Goal: Task Accomplishment & Management: Manage account settings

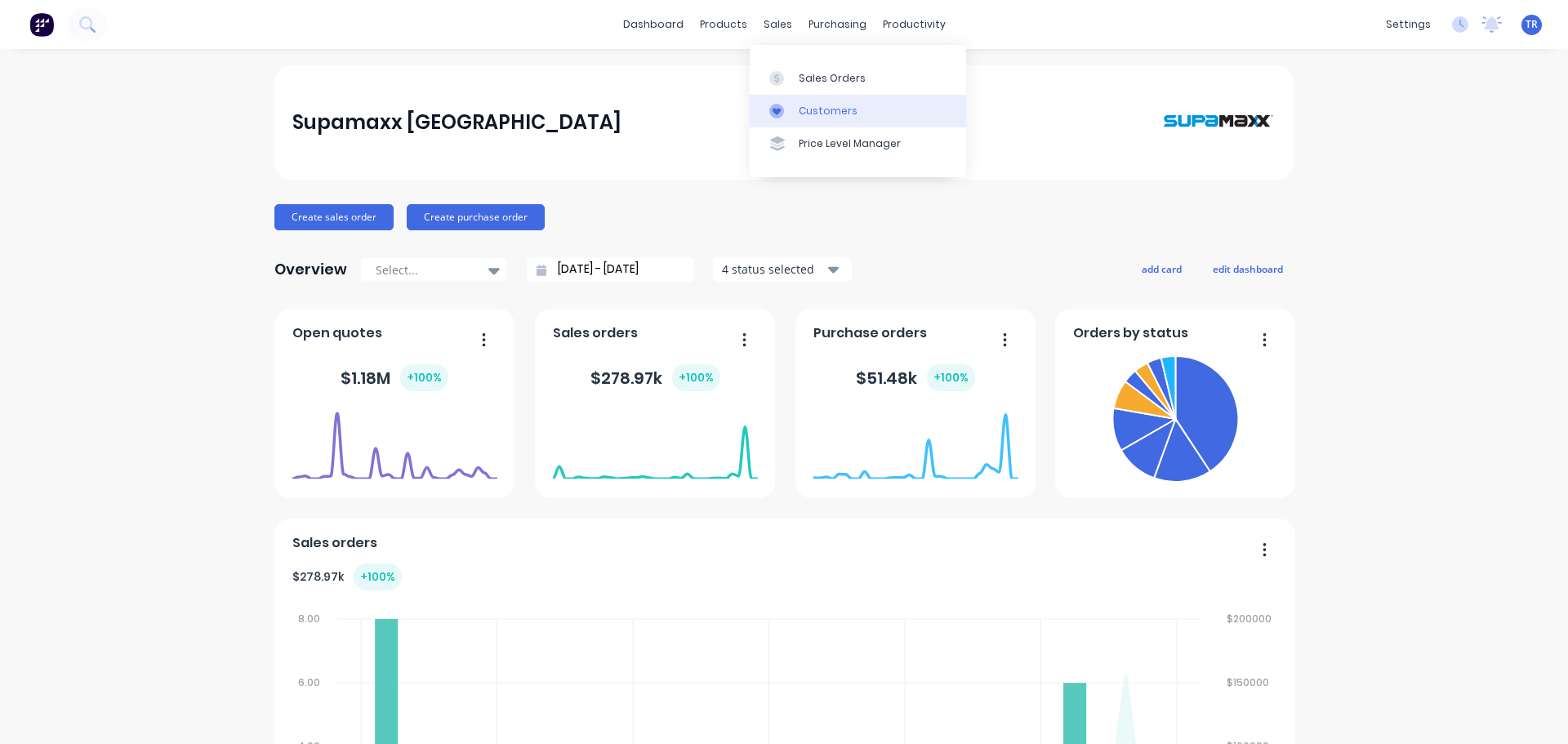
drag, startPoint x: 812, startPoint y: 102, endPoint x: 774, endPoint y: 102, distance: 38.0
click at [812, 102] on link "Customers" at bounding box center [859, 110] width 217 height 33
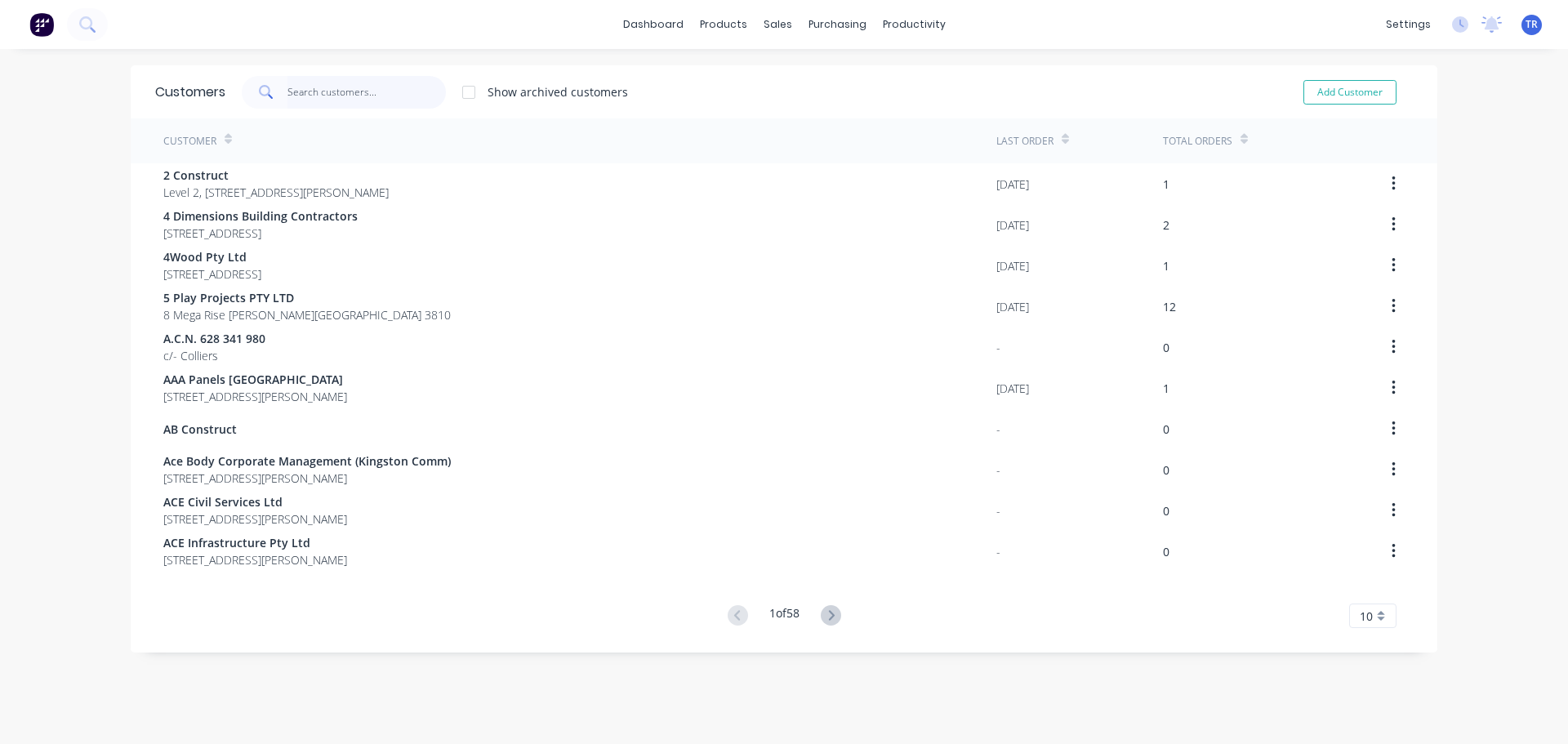
click at [358, 87] on input "text" at bounding box center [367, 92] width 159 height 33
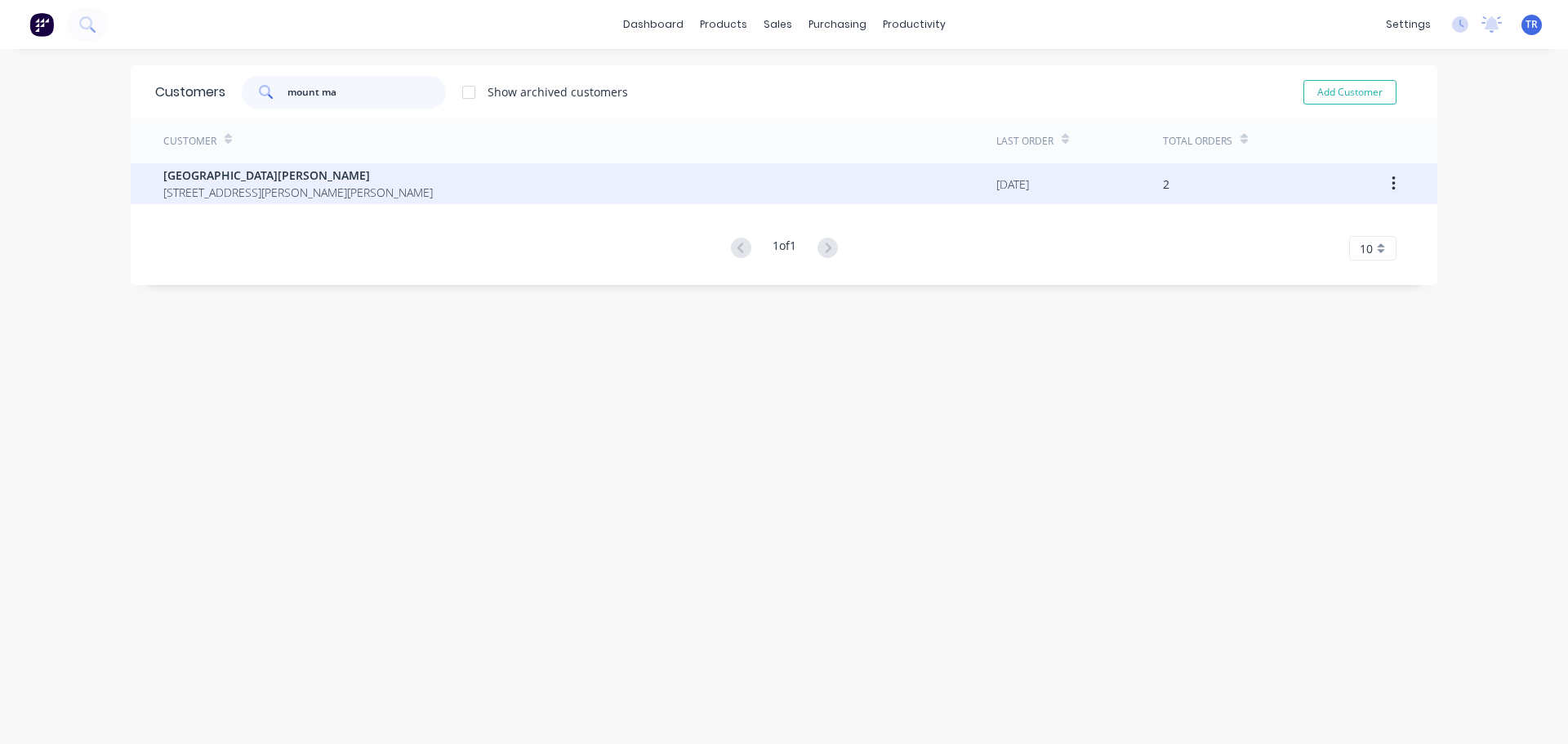
type input "mount ma"
click at [368, 171] on span "[GEOGRAPHIC_DATA][PERSON_NAME]" at bounding box center [297, 174] width 270 height 17
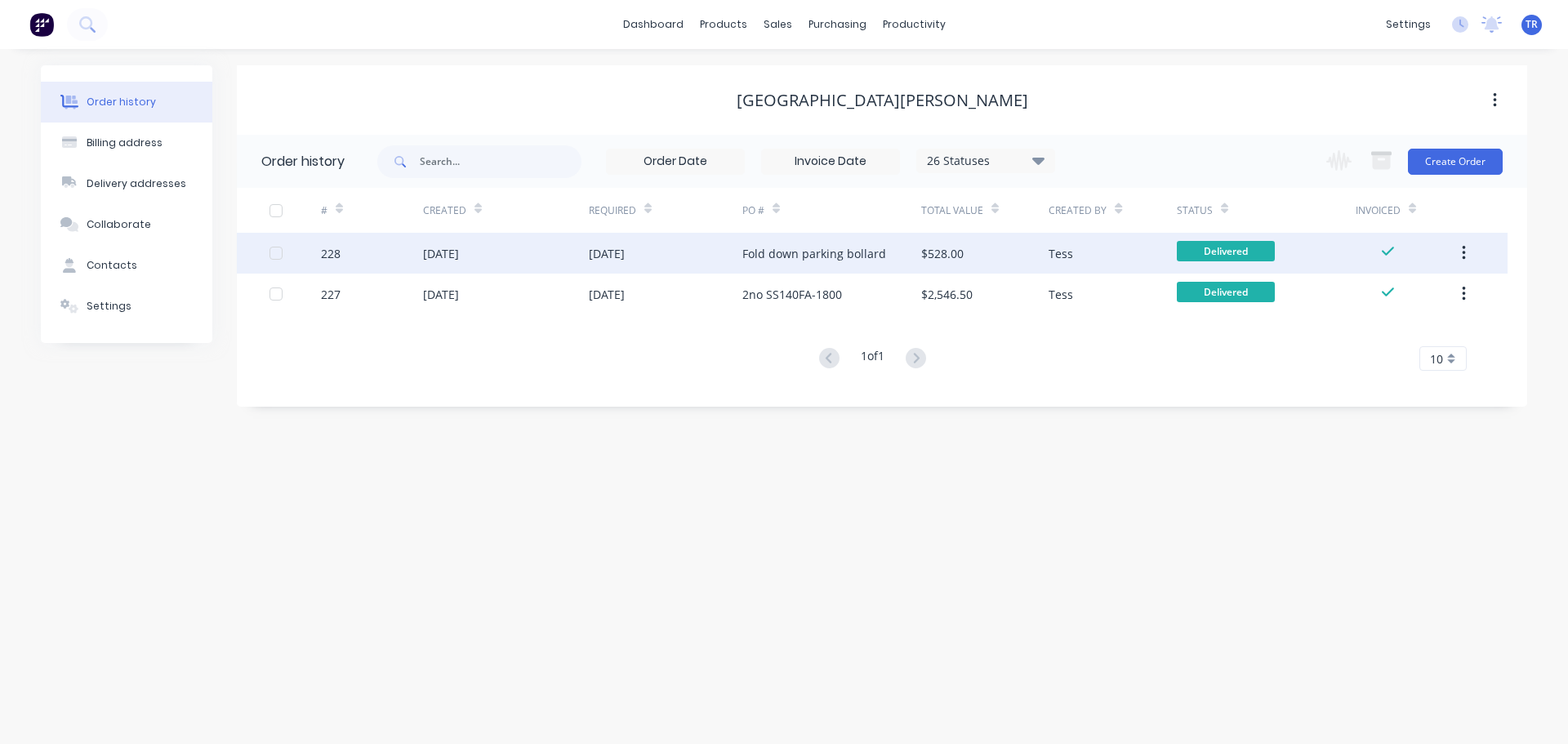
click at [436, 254] on div "[DATE]" at bounding box center [441, 253] width 36 height 17
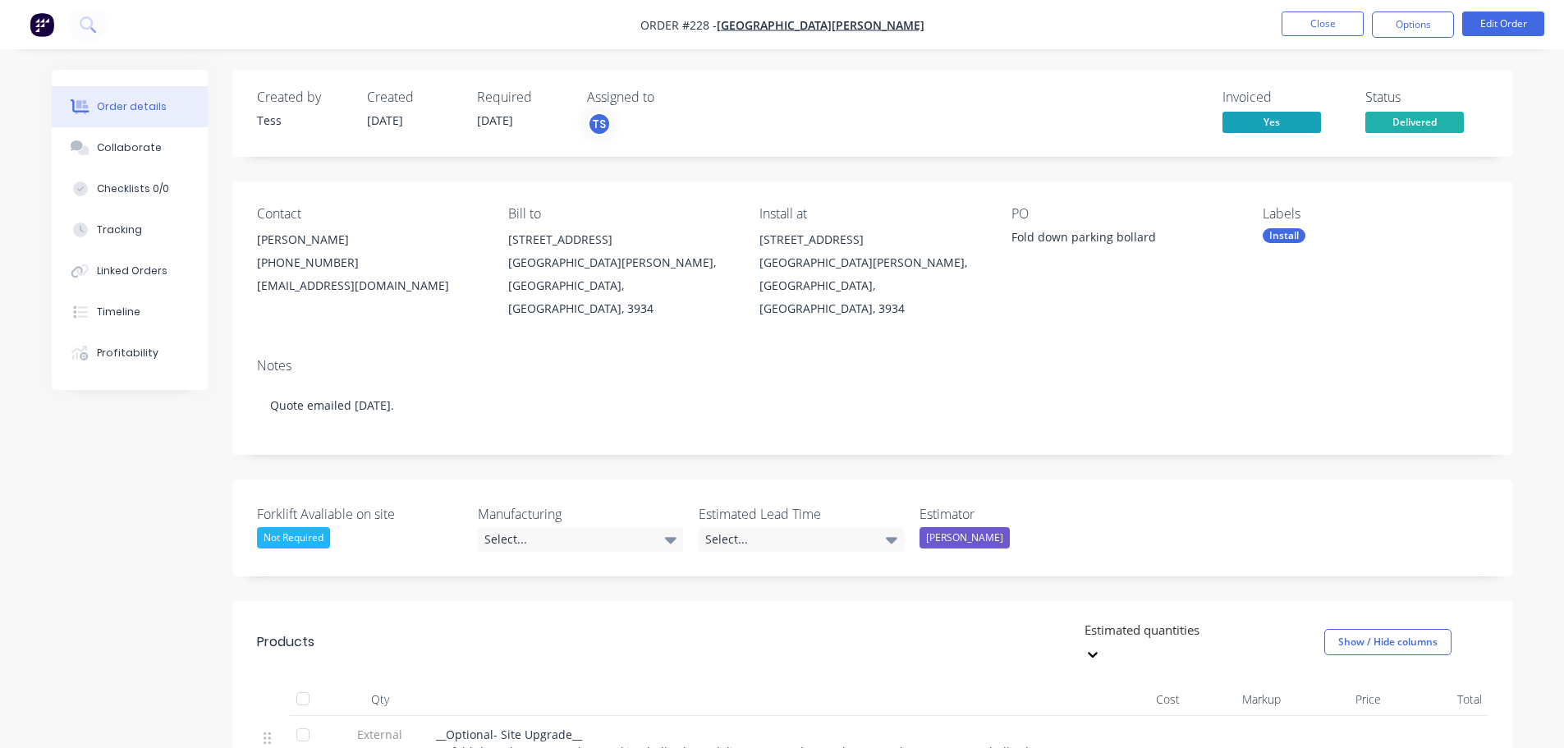
click at [1312, 40] on nav "Order #228 - [GEOGRAPHIC_DATA][PERSON_NAME] Close Options Edit Order" at bounding box center [782, 24] width 1564 height 49
click at [1305, 30] on button "Close" at bounding box center [1322, 23] width 82 height 25
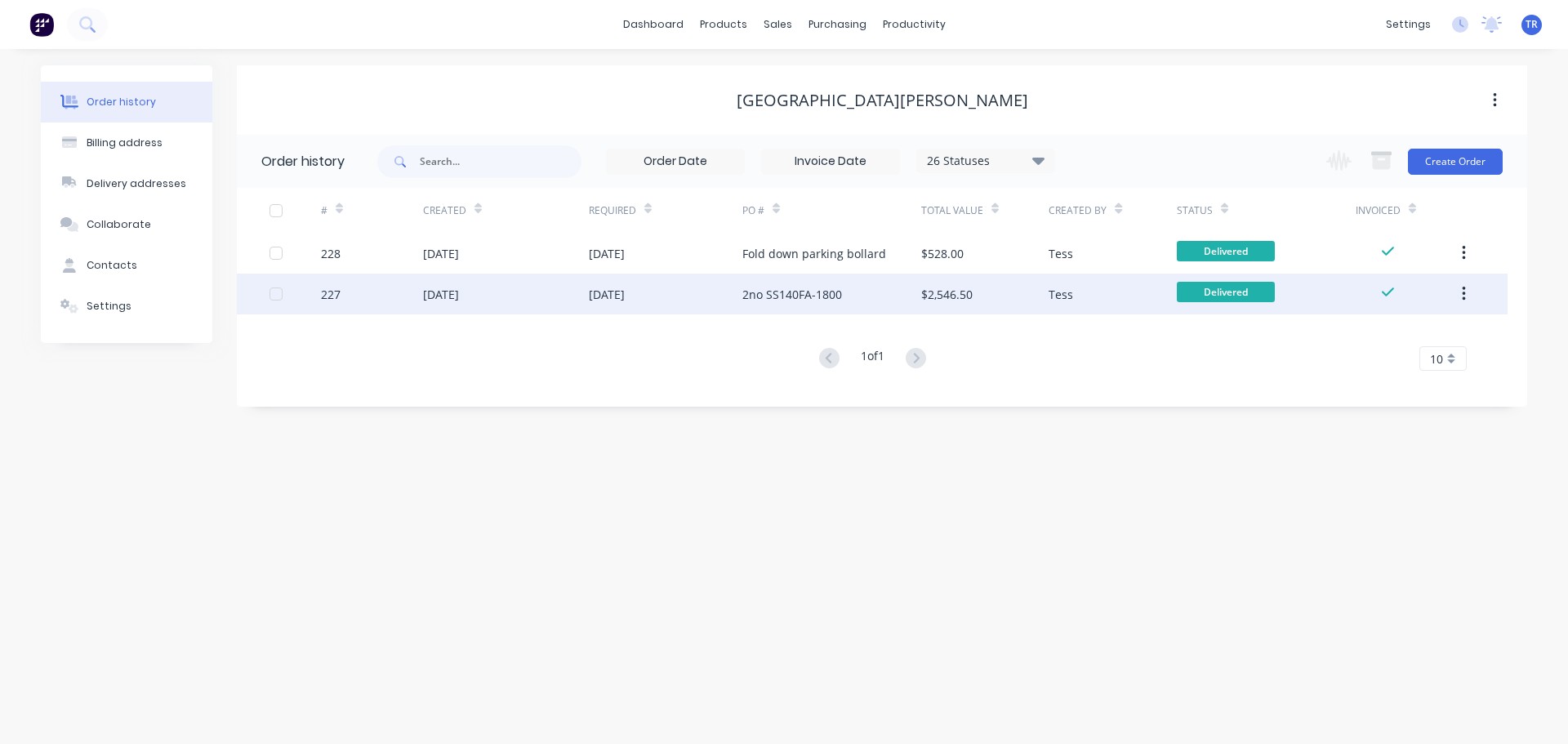
click at [812, 279] on div "2no SS140FA-1800" at bounding box center [832, 293] width 179 height 41
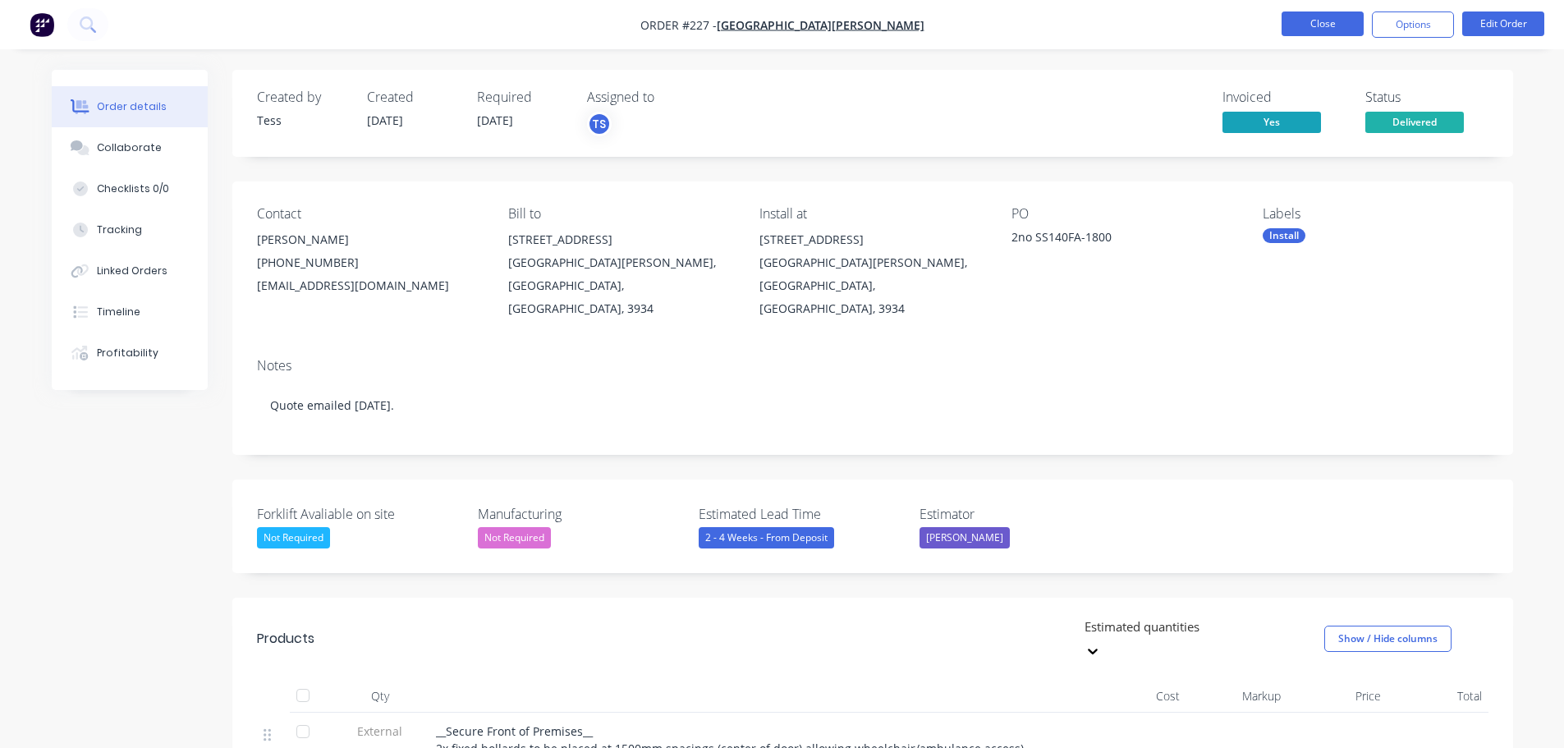
click at [1326, 24] on button "Close" at bounding box center [1322, 23] width 82 height 25
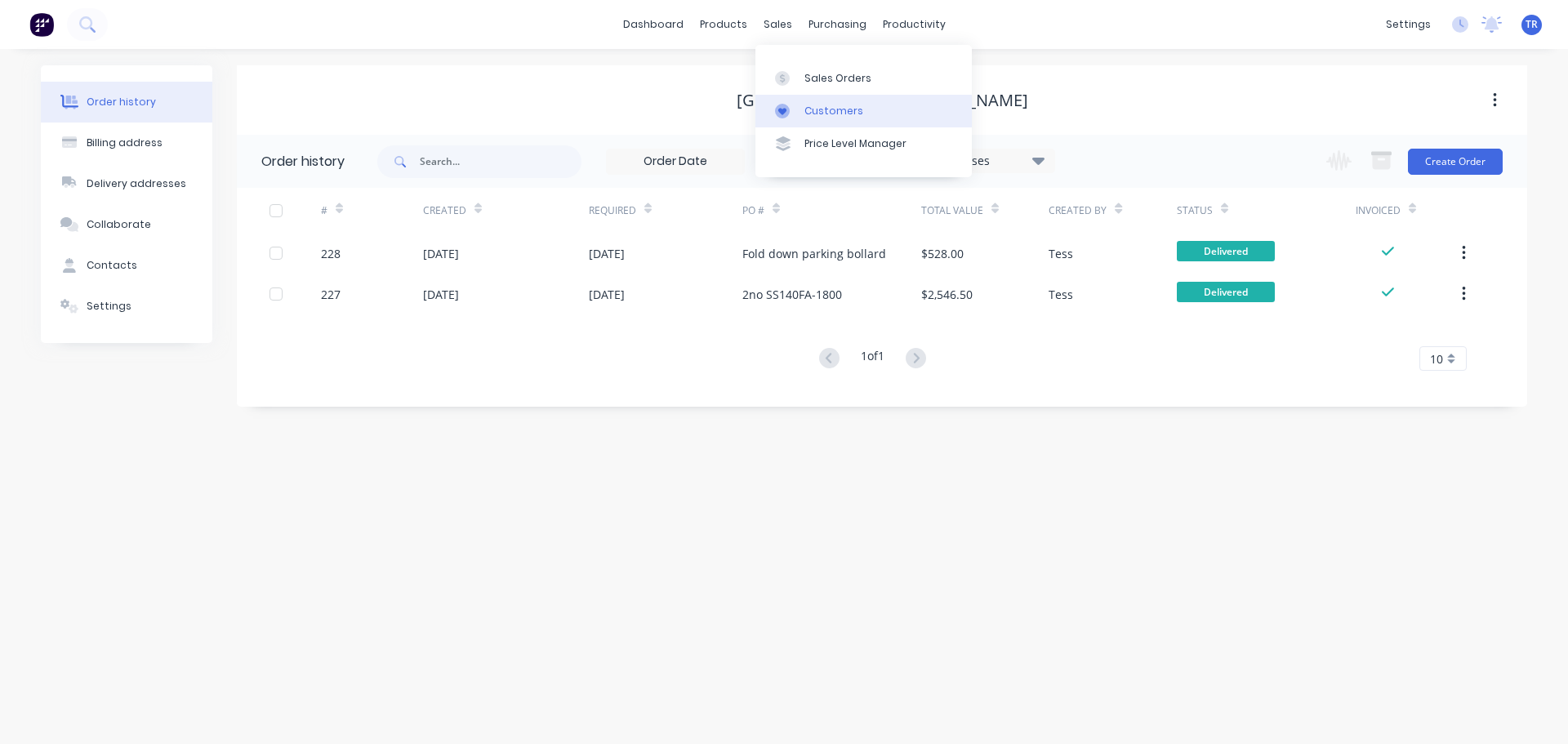
click at [800, 115] on link "Customers" at bounding box center [864, 110] width 217 height 33
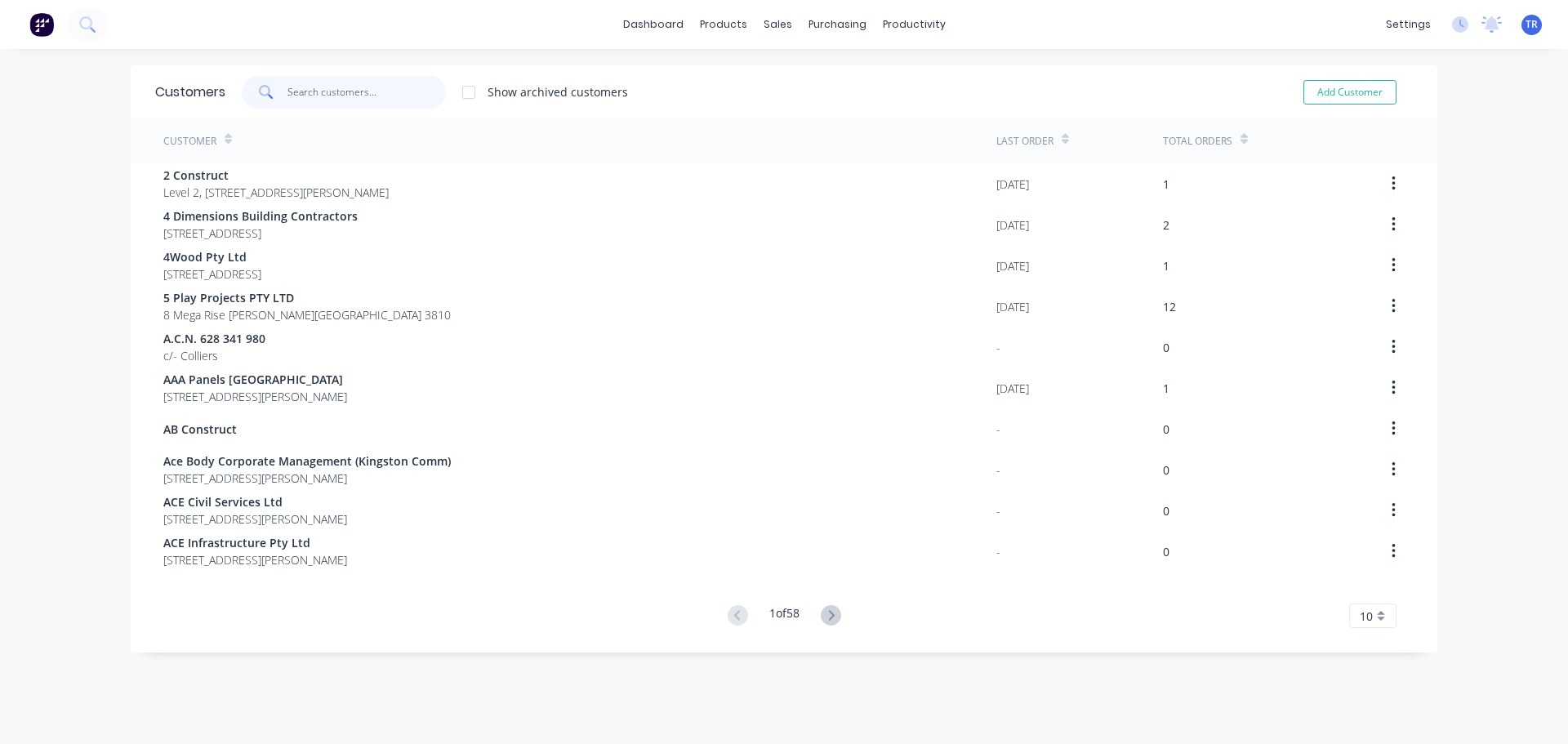
click at [371, 88] on input "text" at bounding box center [367, 92] width 159 height 33
paste input "[PERSON_NAME][GEOGRAPHIC_DATA] [GEOGRAPHIC_DATA][PERSON_NAME]"
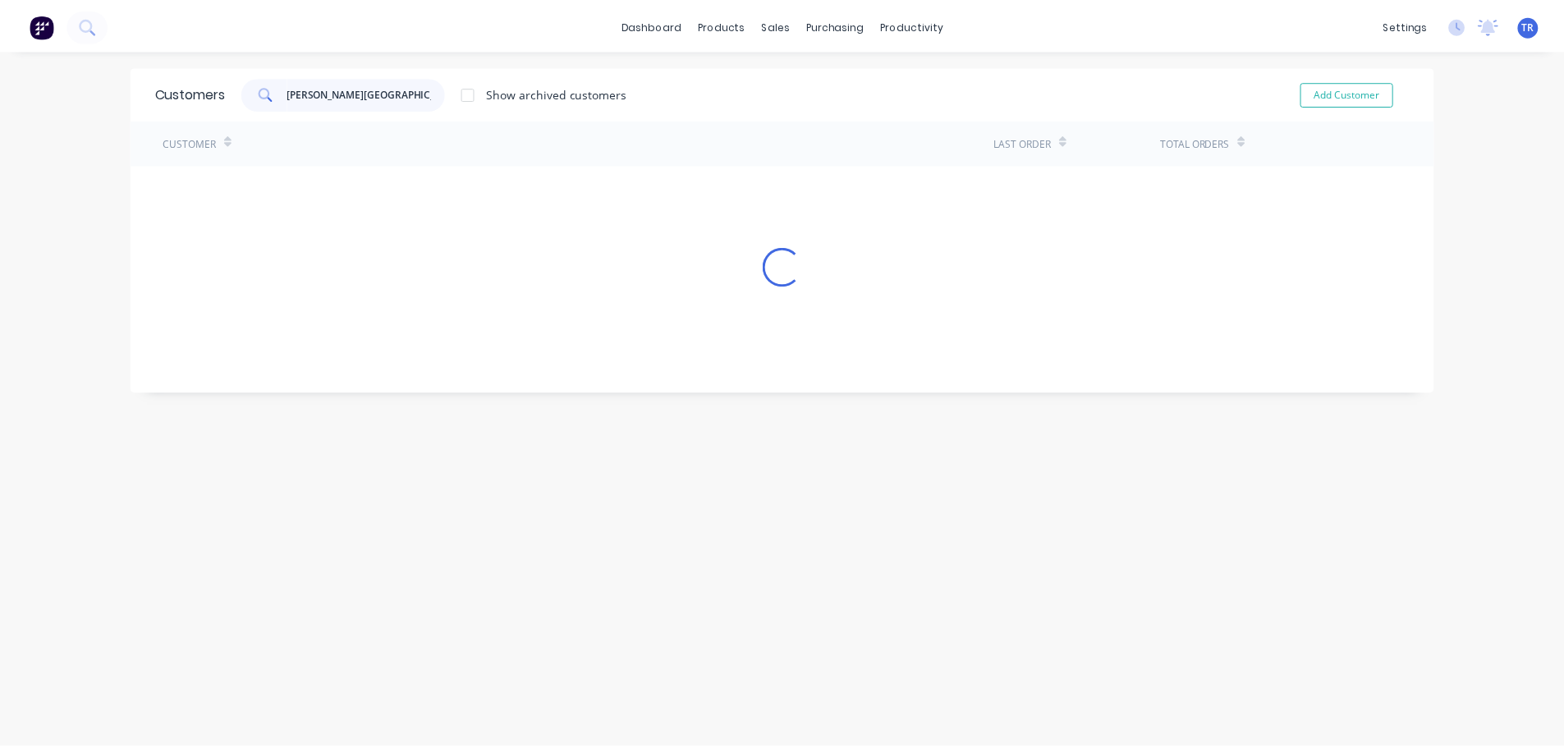
scroll to position [0, 38]
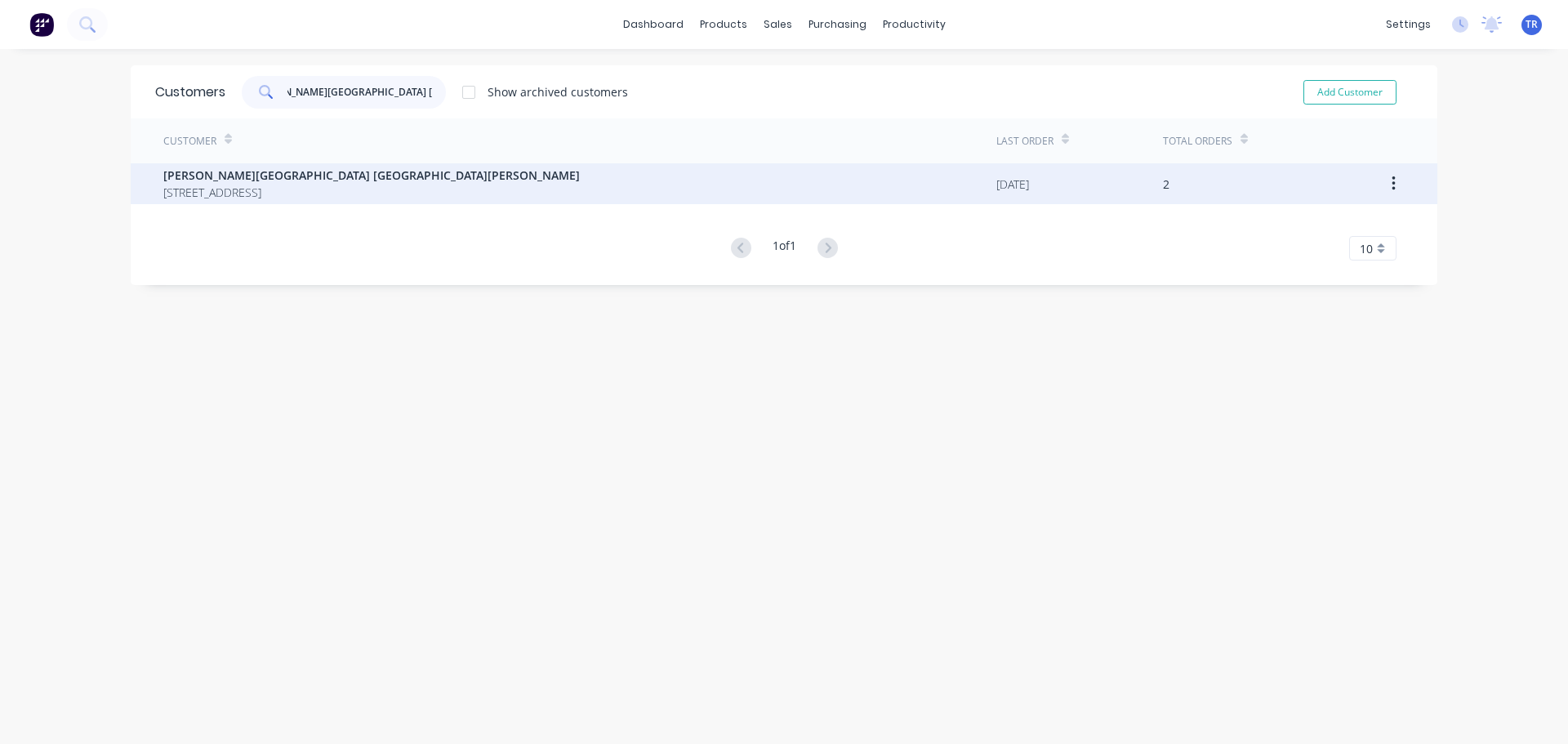
type input "[PERSON_NAME][GEOGRAPHIC_DATA] [GEOGRAPHIC_DATA][PERSON_NAME]"
click at [281, 183] on span "[PERSON_NAME][GEOGRAPHIC_DATA] [GEOGRAPHIC_DATA][PERSON_NAME]" at bounding box center [371, 174] width 417 height 17
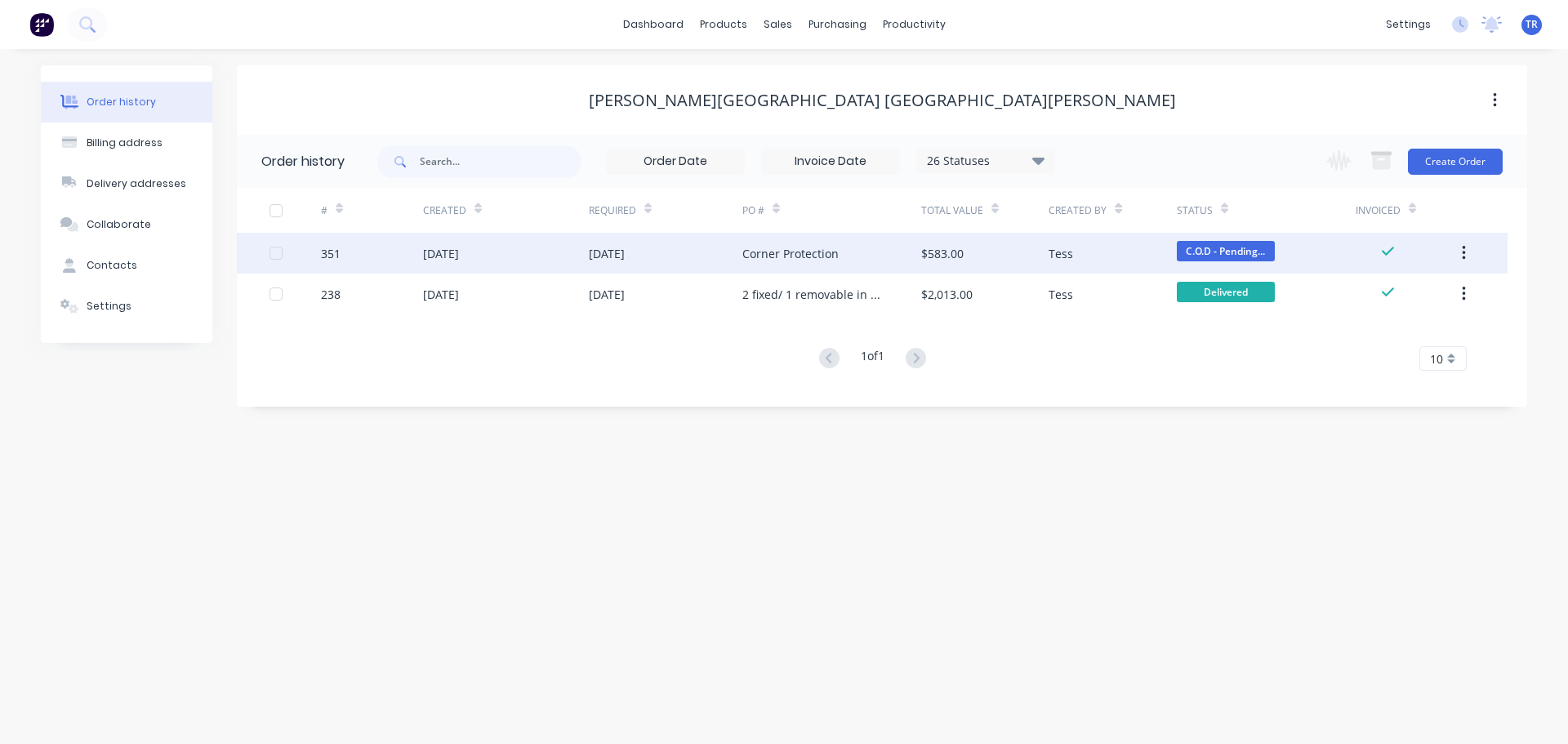
click at [491, 243] on div "[DATE]" at bounding box center [505, 253] width 166 height 41
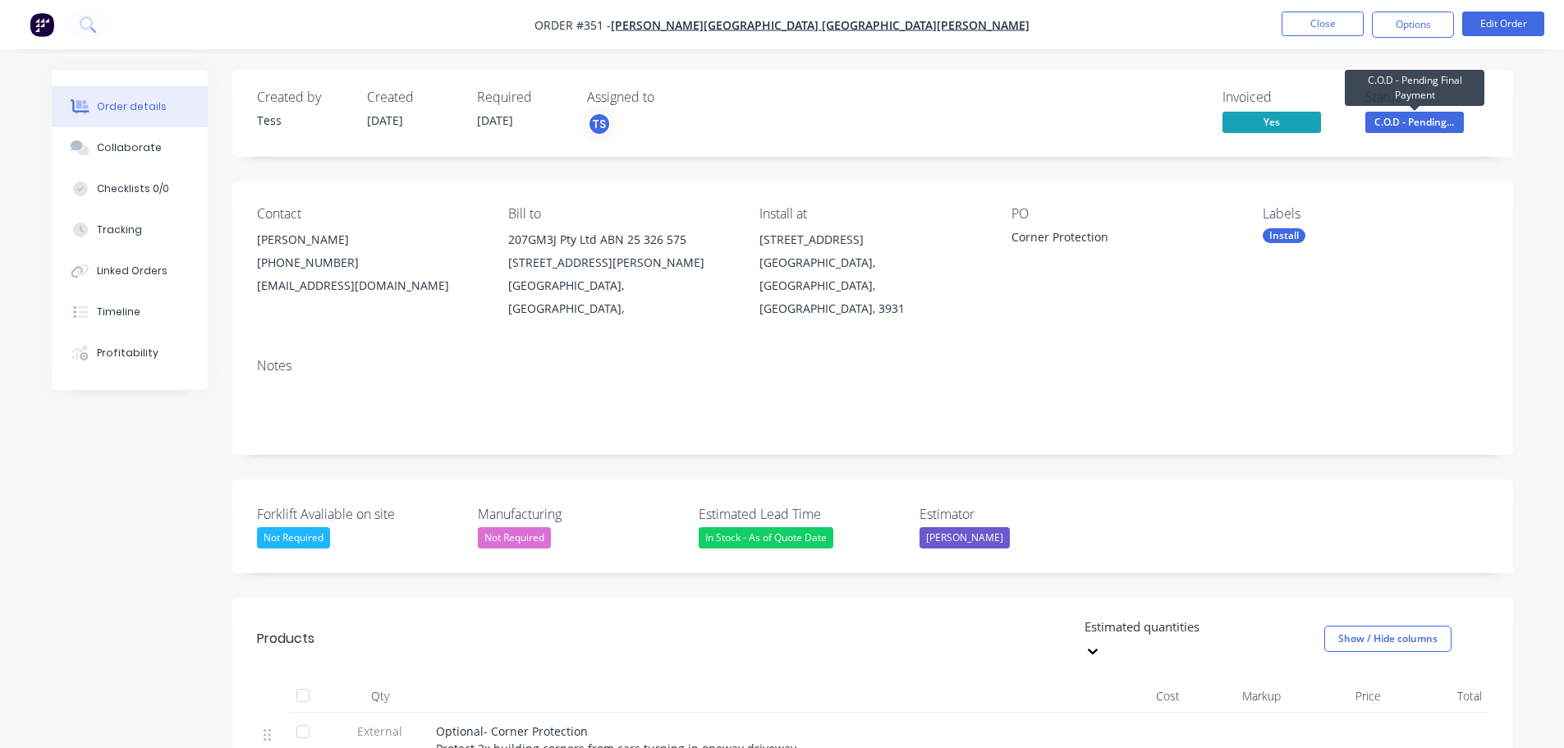
click at [1405, 117] on span "C.O.D - Pending..." at bounding box center [1414, 122] width 99 height 21
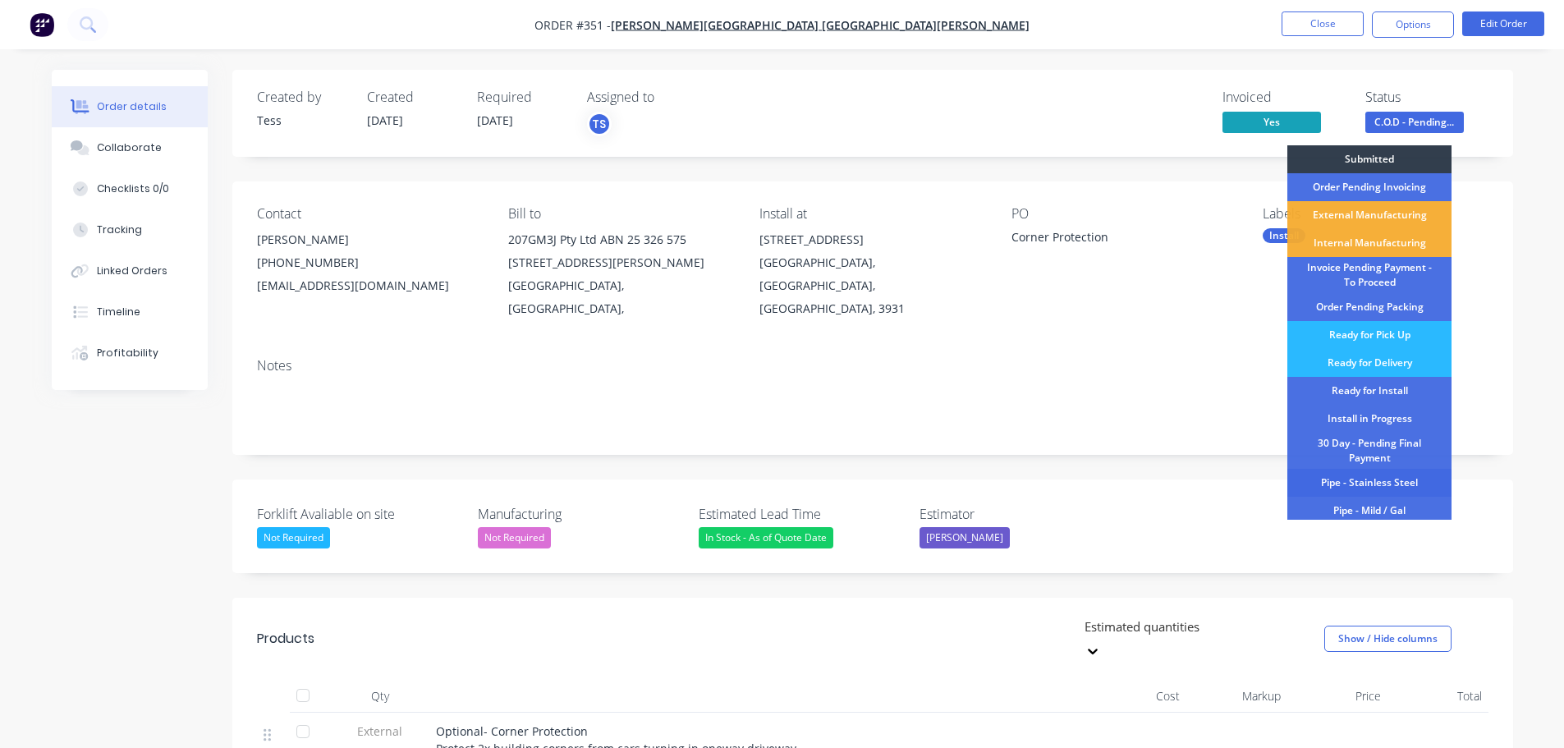
scroll to position [200, 0]
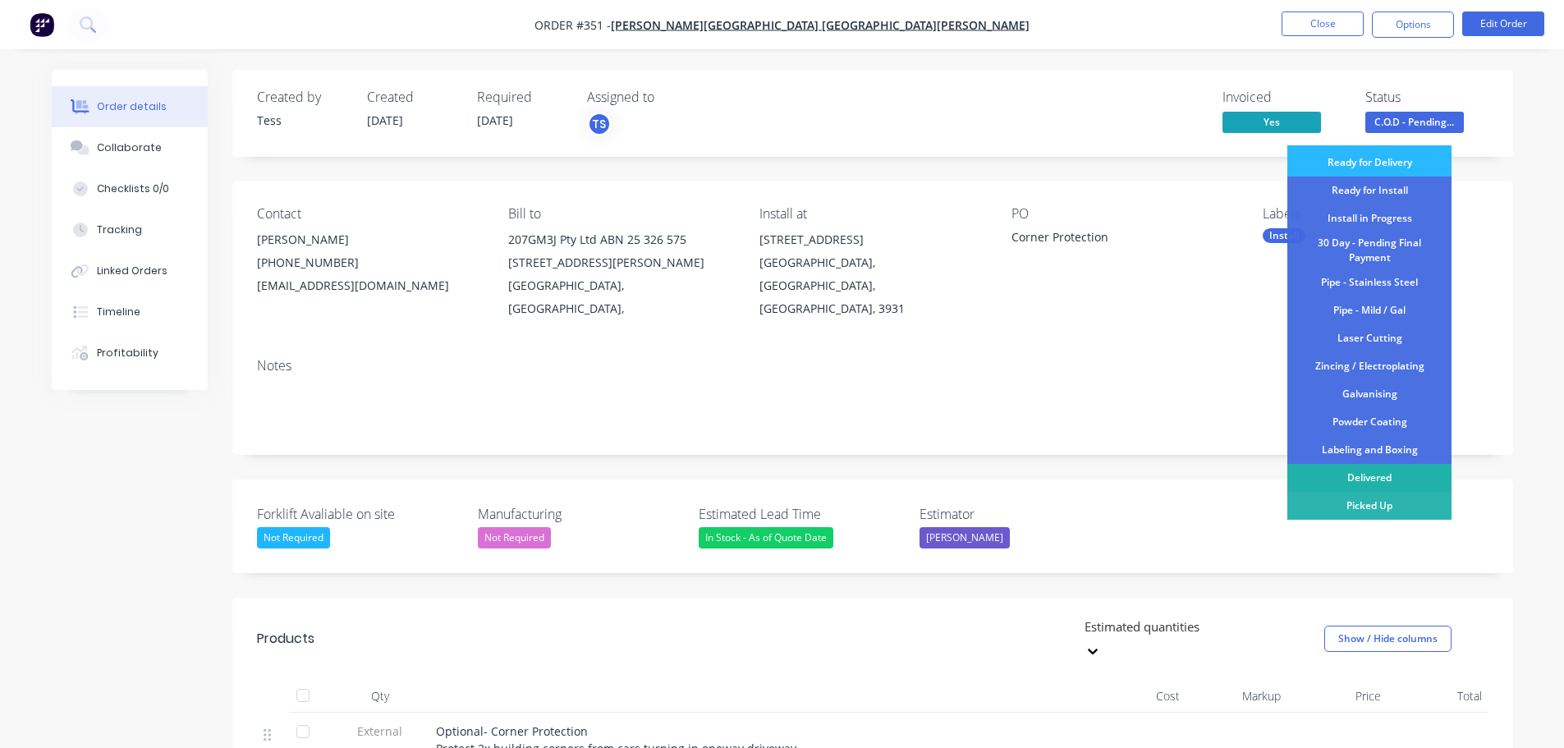
click at [1318, 479] on div "Delivered" at bounding box center [1369, 478] width 164 height 28
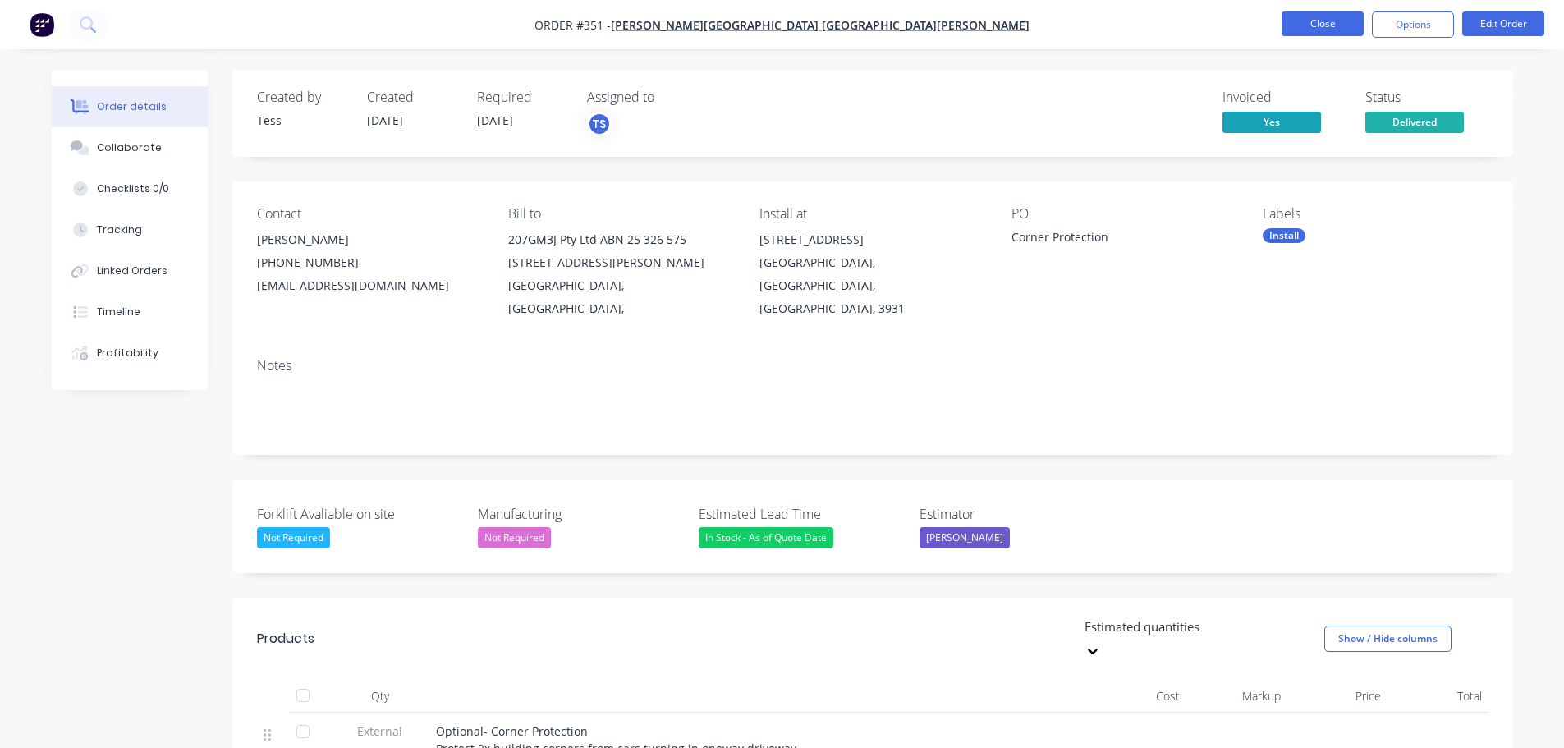
click at [1322, 30] on button "Close" at bounding box center [1322, 23] width 82 height 25
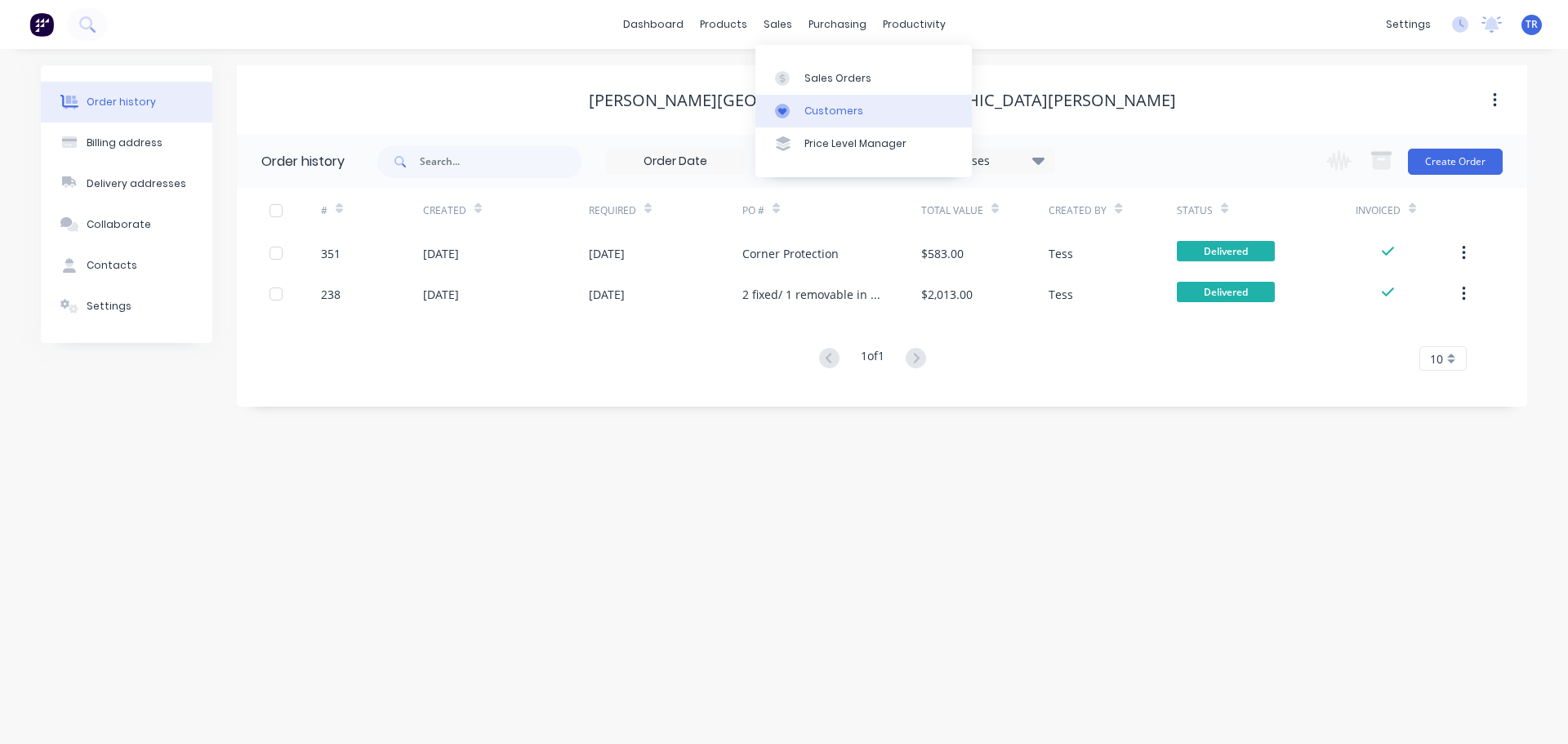
click at [800, 98] on link "Customers" at bounding box center [864, 110] width 217 height 33
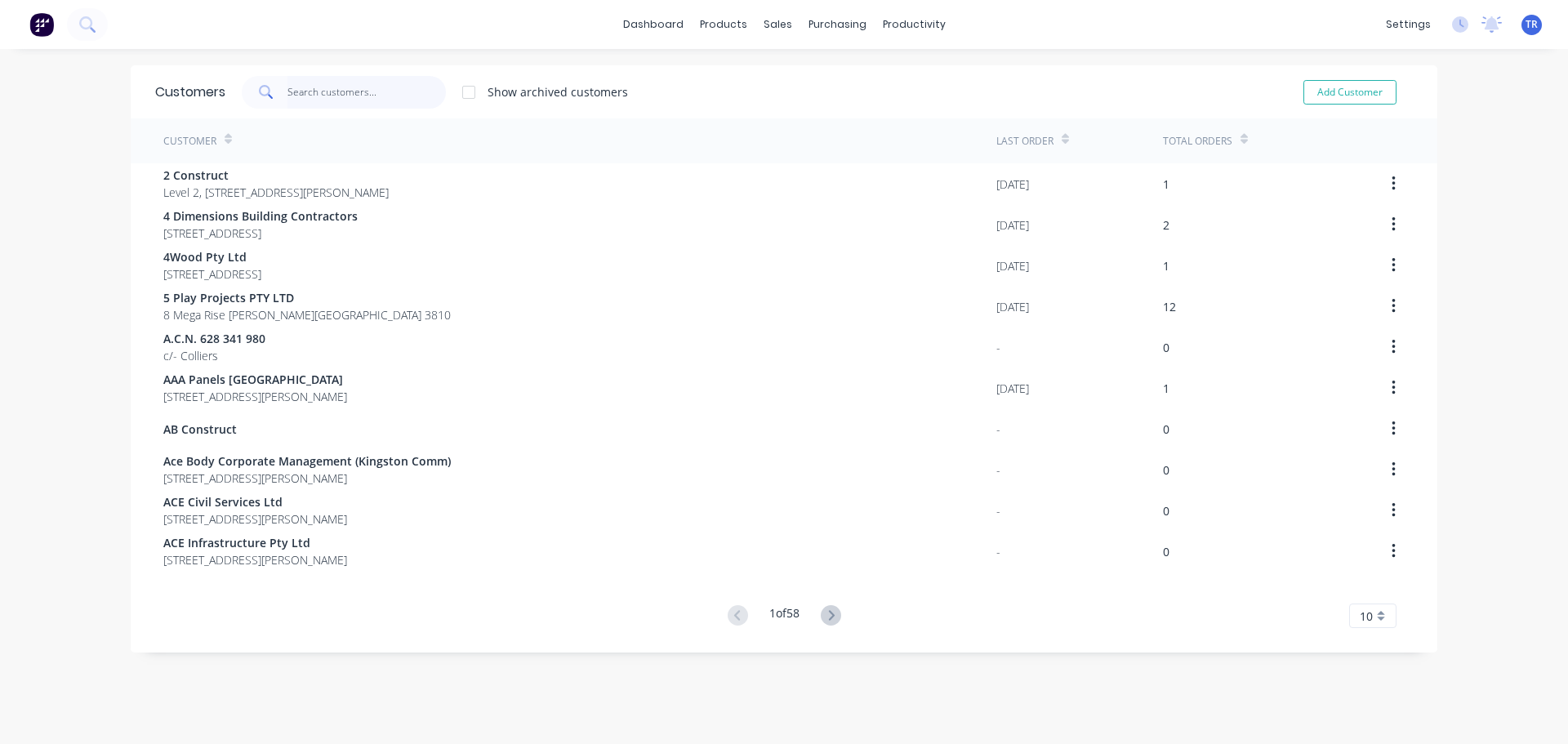
drag, startPoint x: 320, startPoint y: 98, endPoint x: 324, endPoint y: 184, distance: 86.1
click at [320, 98] on input "text" at bounding box center [367, 92] width 159 height 33
paste input "DDM Civil Pty Ltd"
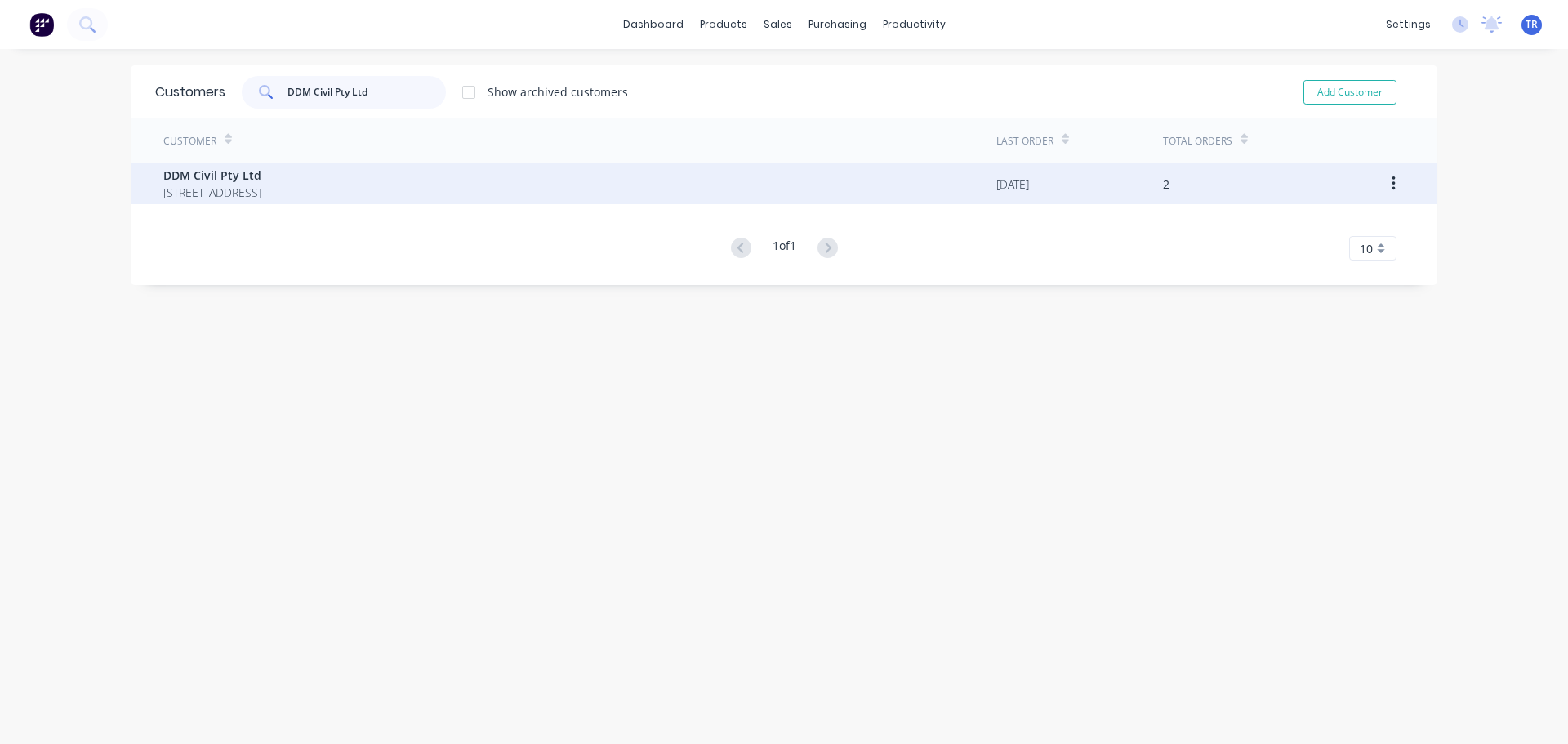
type input "DDM Civil Pty Ltd"
click at [262, 198] on span "[STREET_ADDRESS]" at bounding box center [212, 192] width 98 height 17
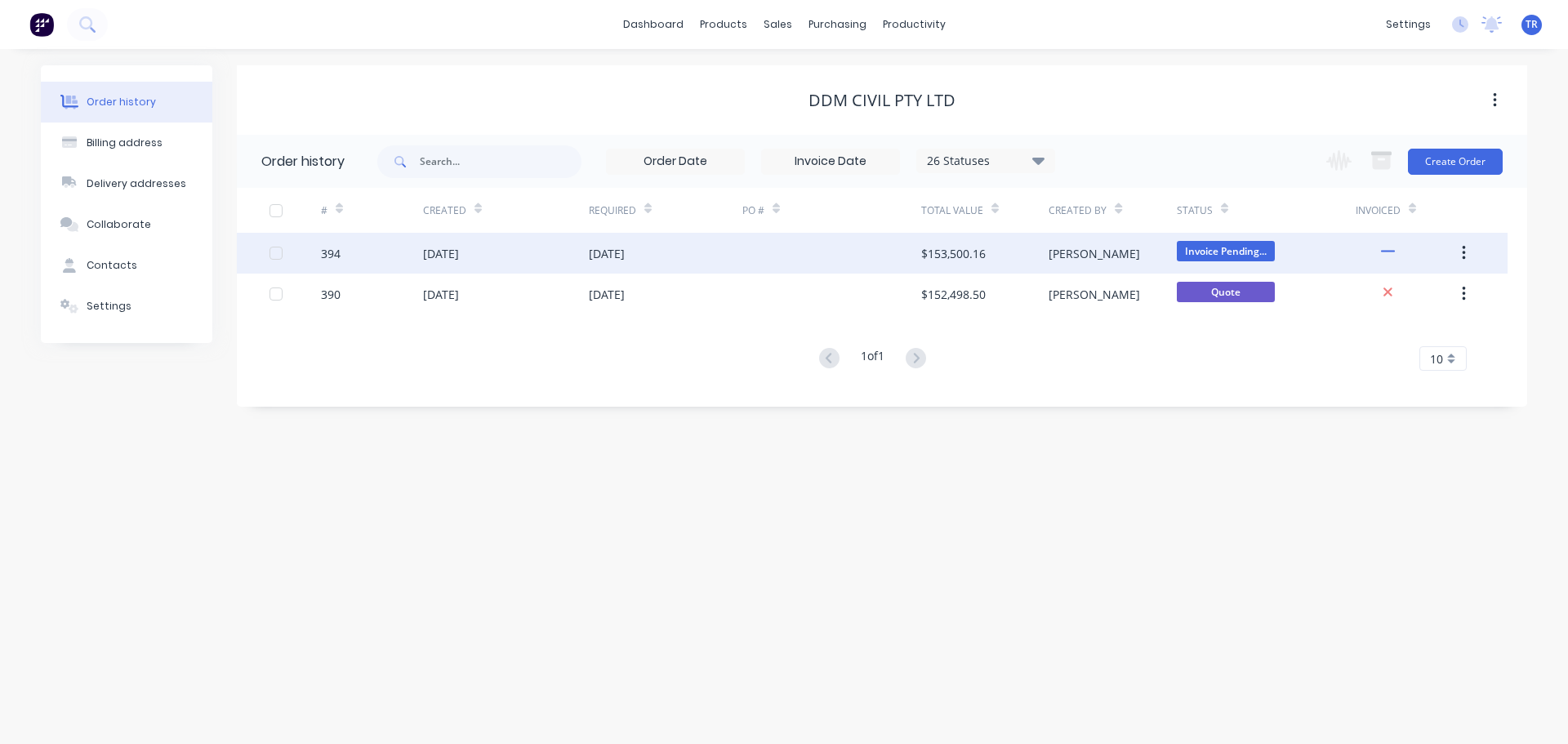
click at [776, 247] on div at bounding box center [832, 253] width 179 height 41
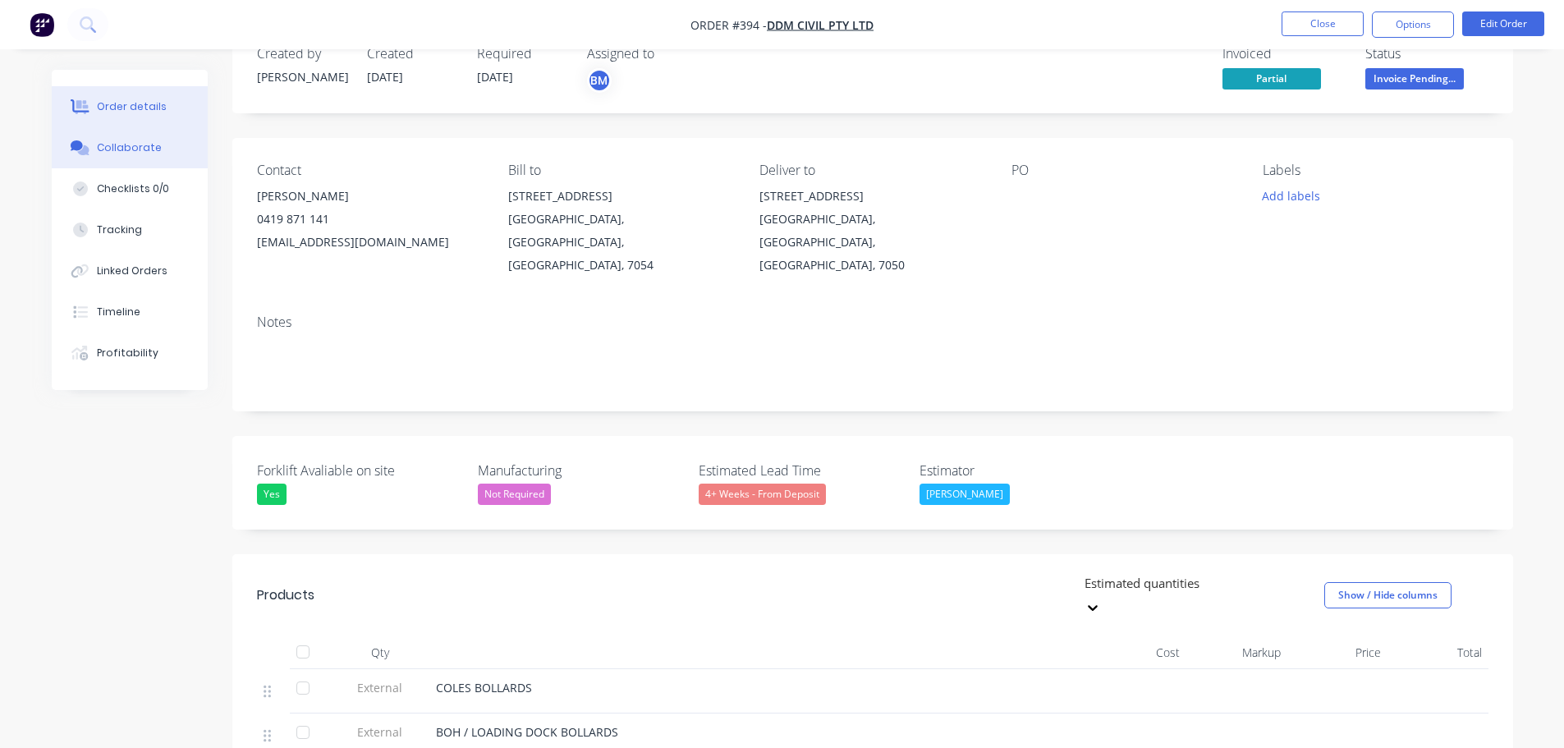
scroll to position [82, 0]
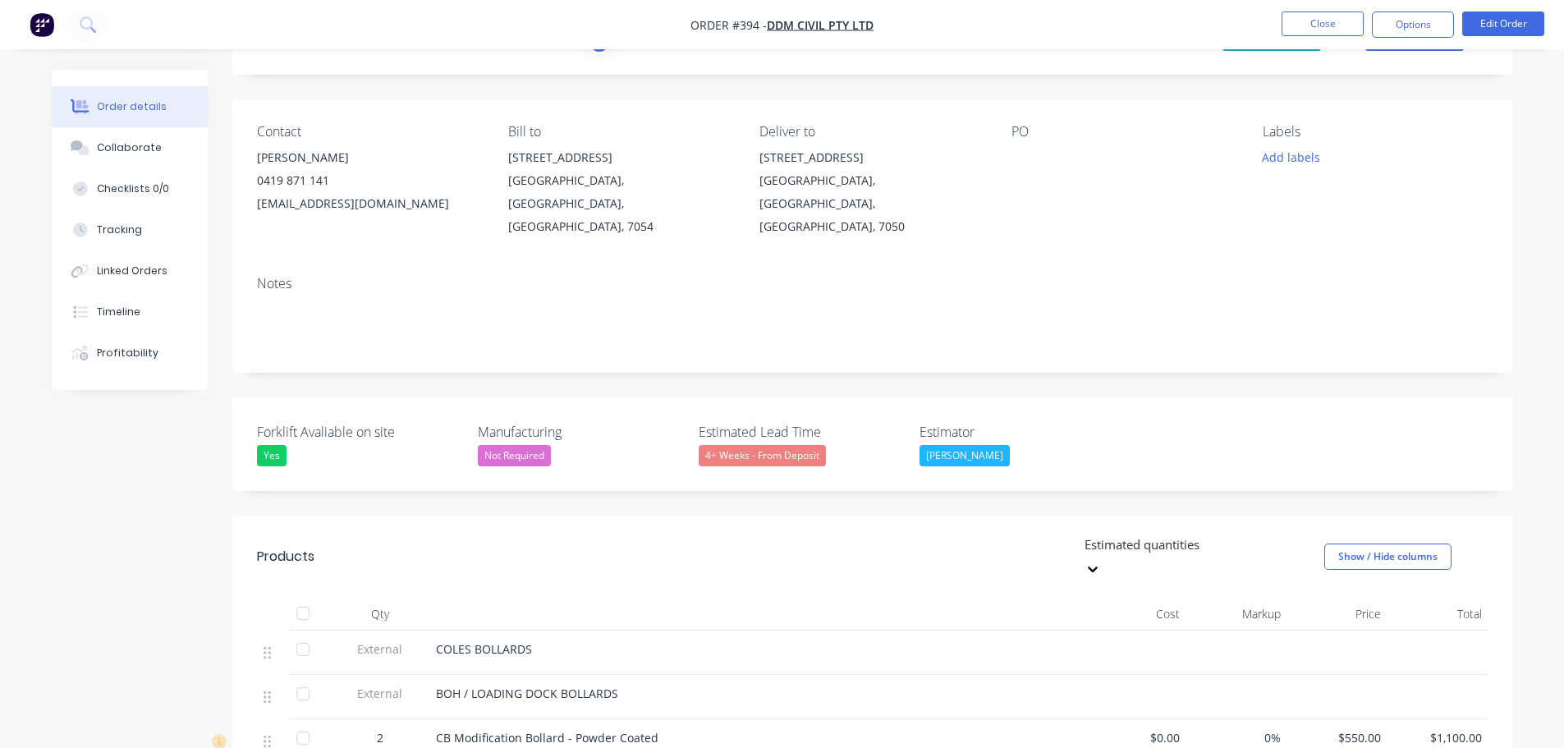
click at [86, 125] on button "Order details" at bounding box center [130, 106] width 156 height 41
click at [111, 158] on button "Collaborate" at bounding box center [130, 147] width 156 height 41
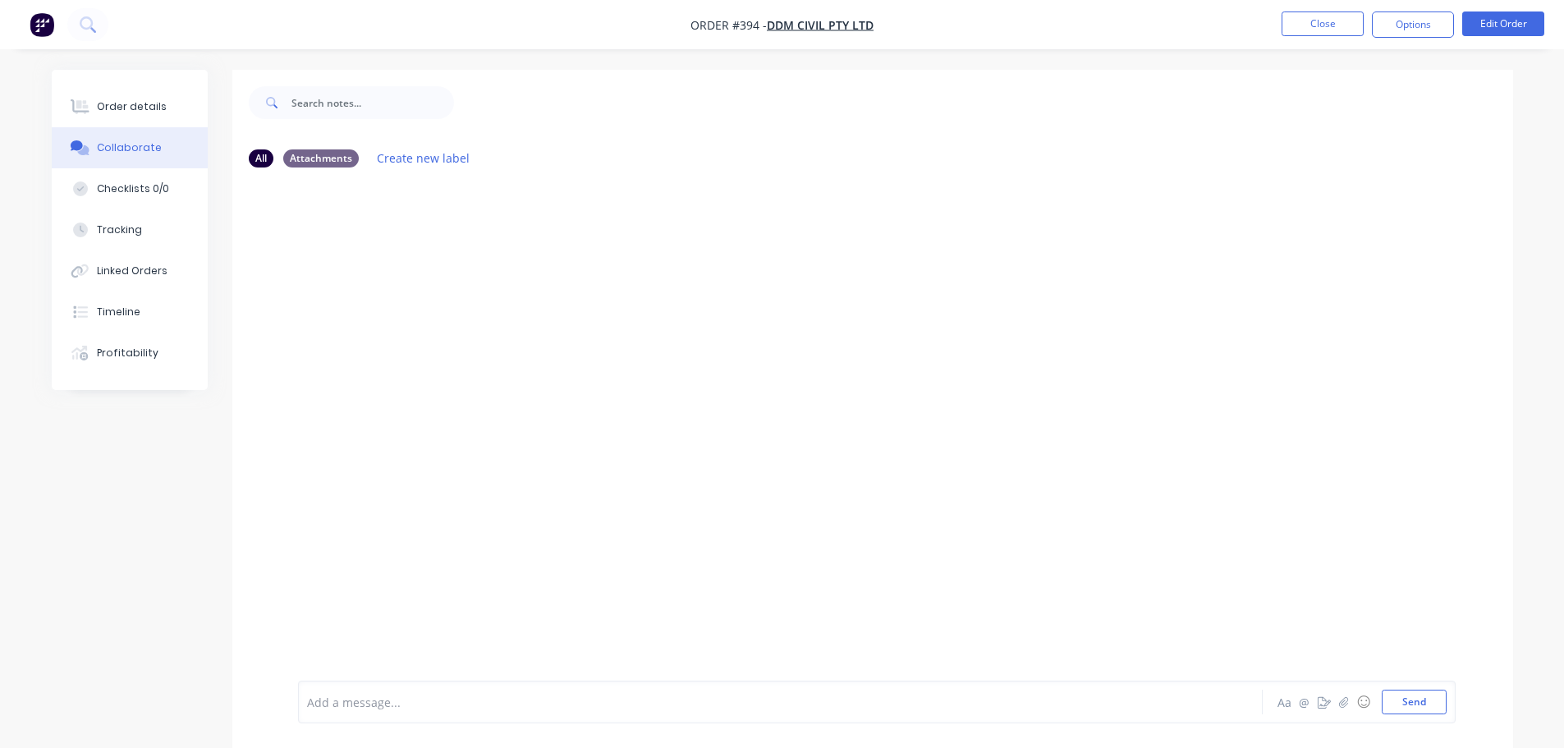
click at [396, 694] on div at bounding box center [735, 702] width 854 height 17
click at [1316, 21] on button "Close" at bounding box center [1322, 23] width 82 height 25
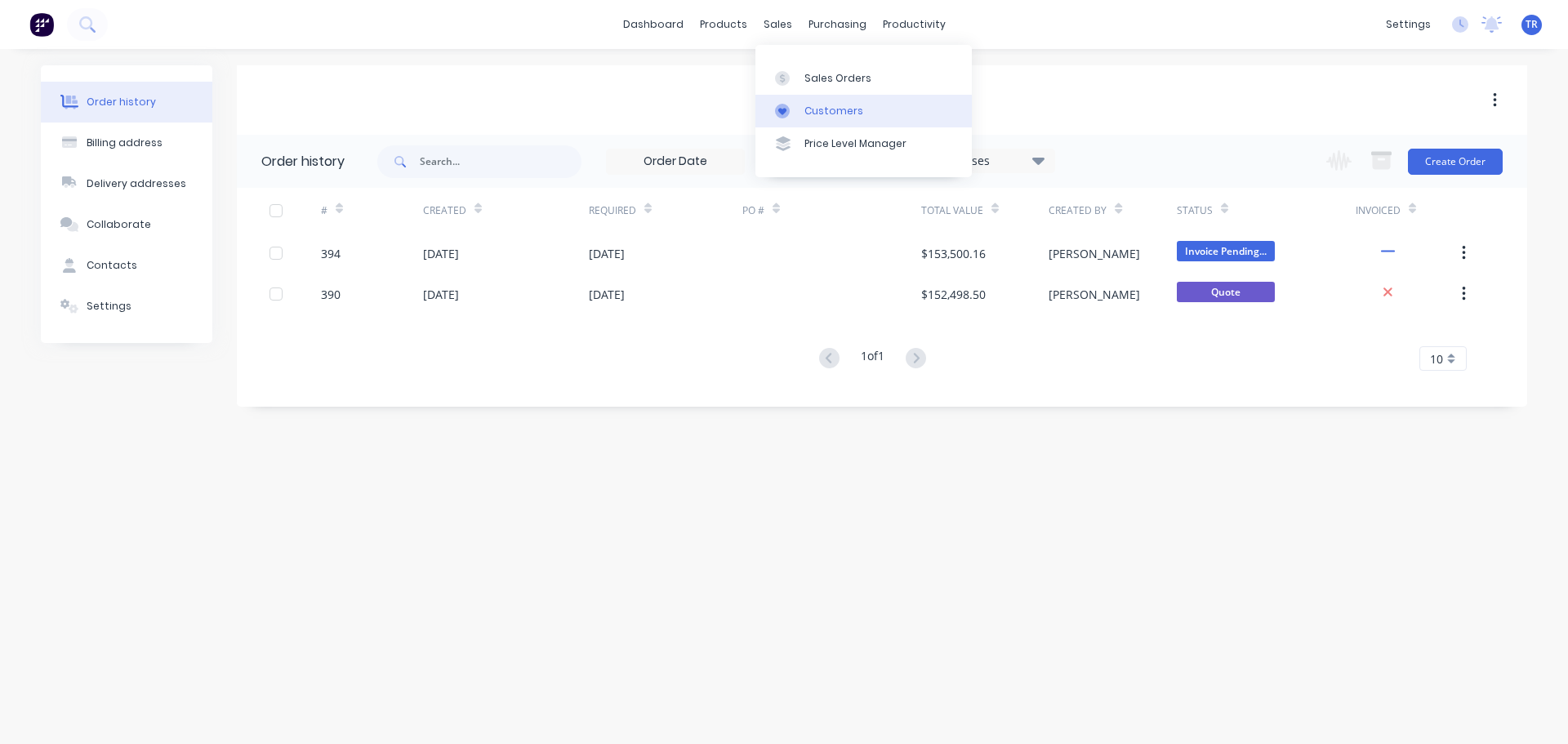
click at [798, 107] on div at bounding box center [787, 110] width 25 height 15
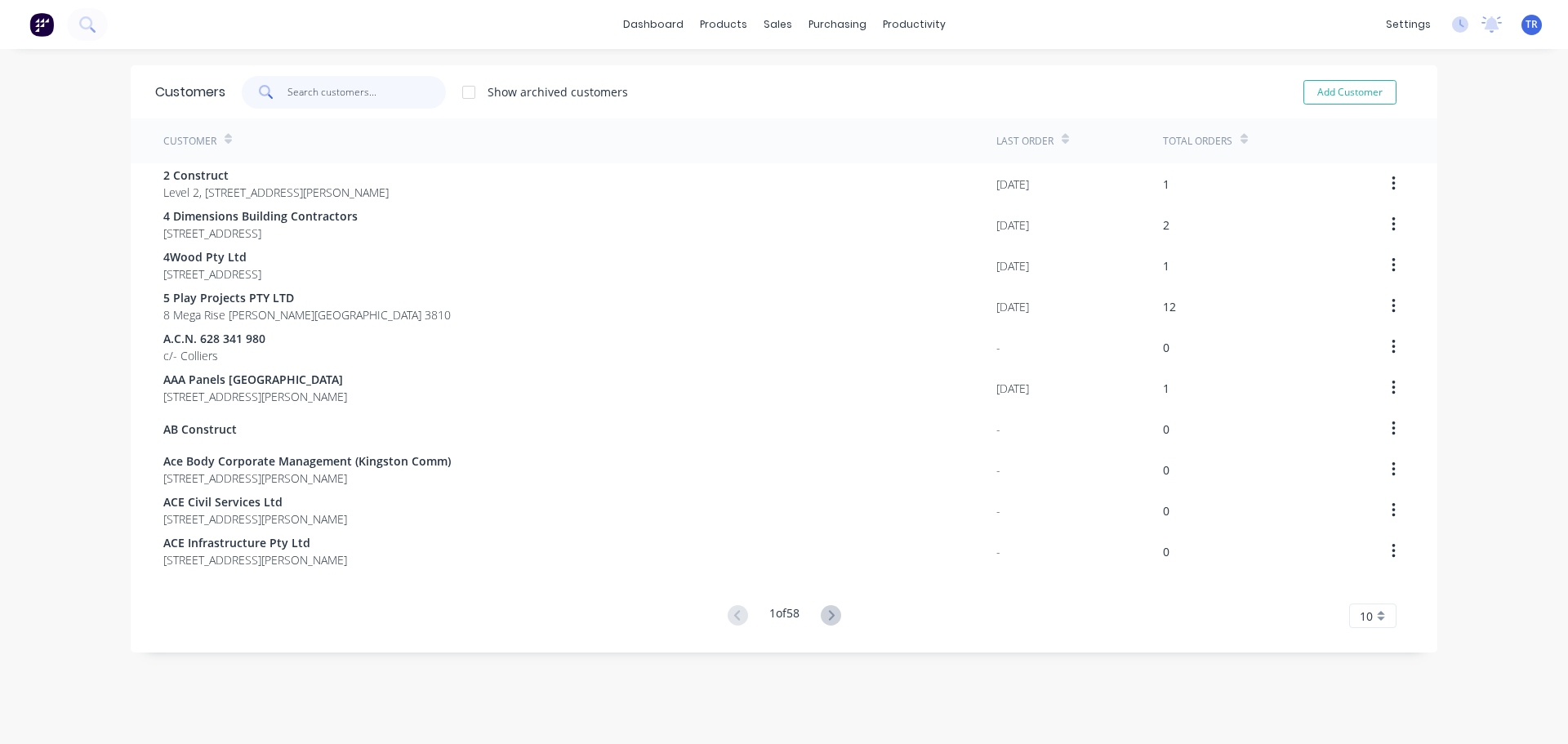
click at [371, 91] on input "text" at bounding box center [367, 92] width 159 height 33
paste input "[PERSON_NAME]"
type input "[PERSON_NAME]"
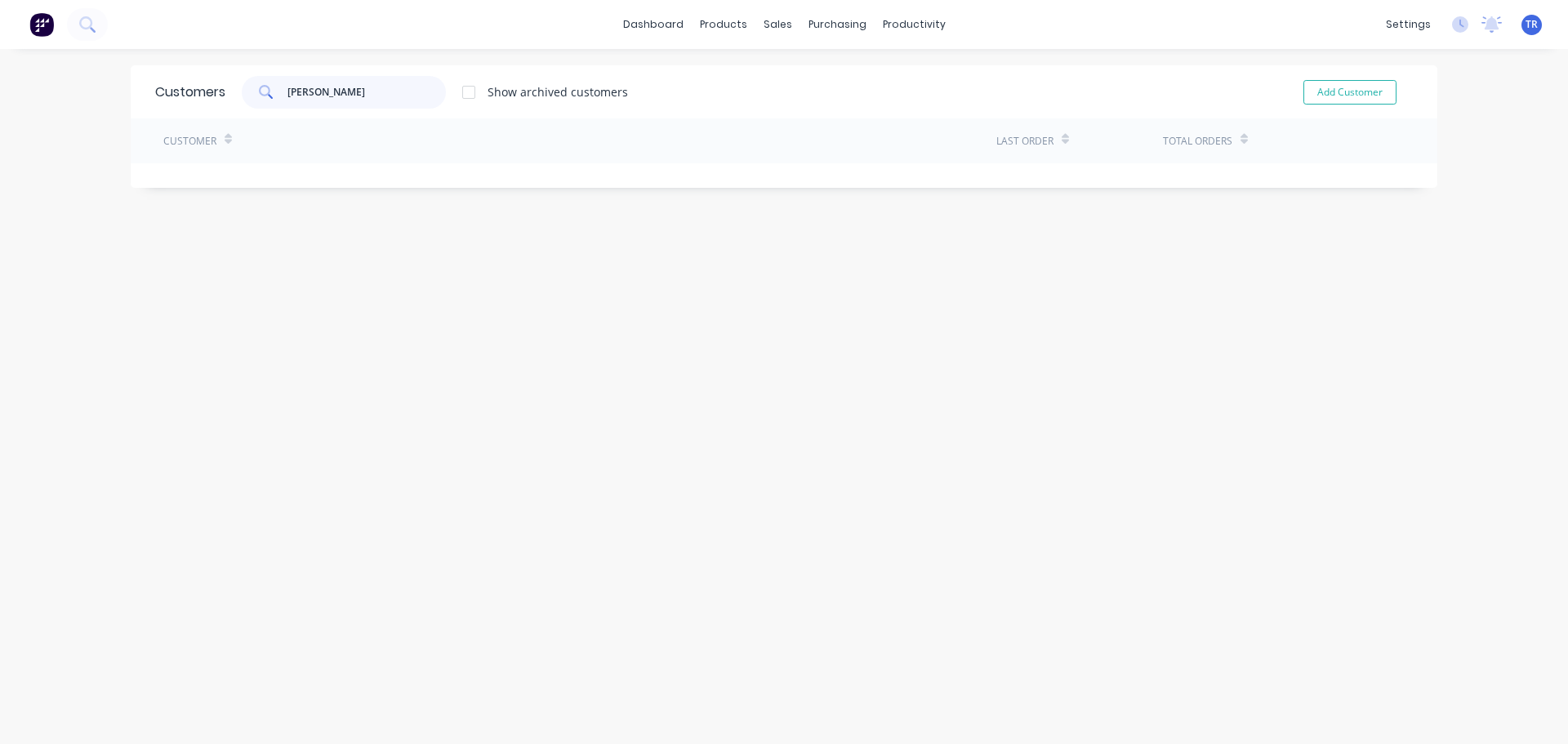
click at [298, 93] on input "[PERSON_NAME]" at bounding box center [367, 92] width 159 height 33
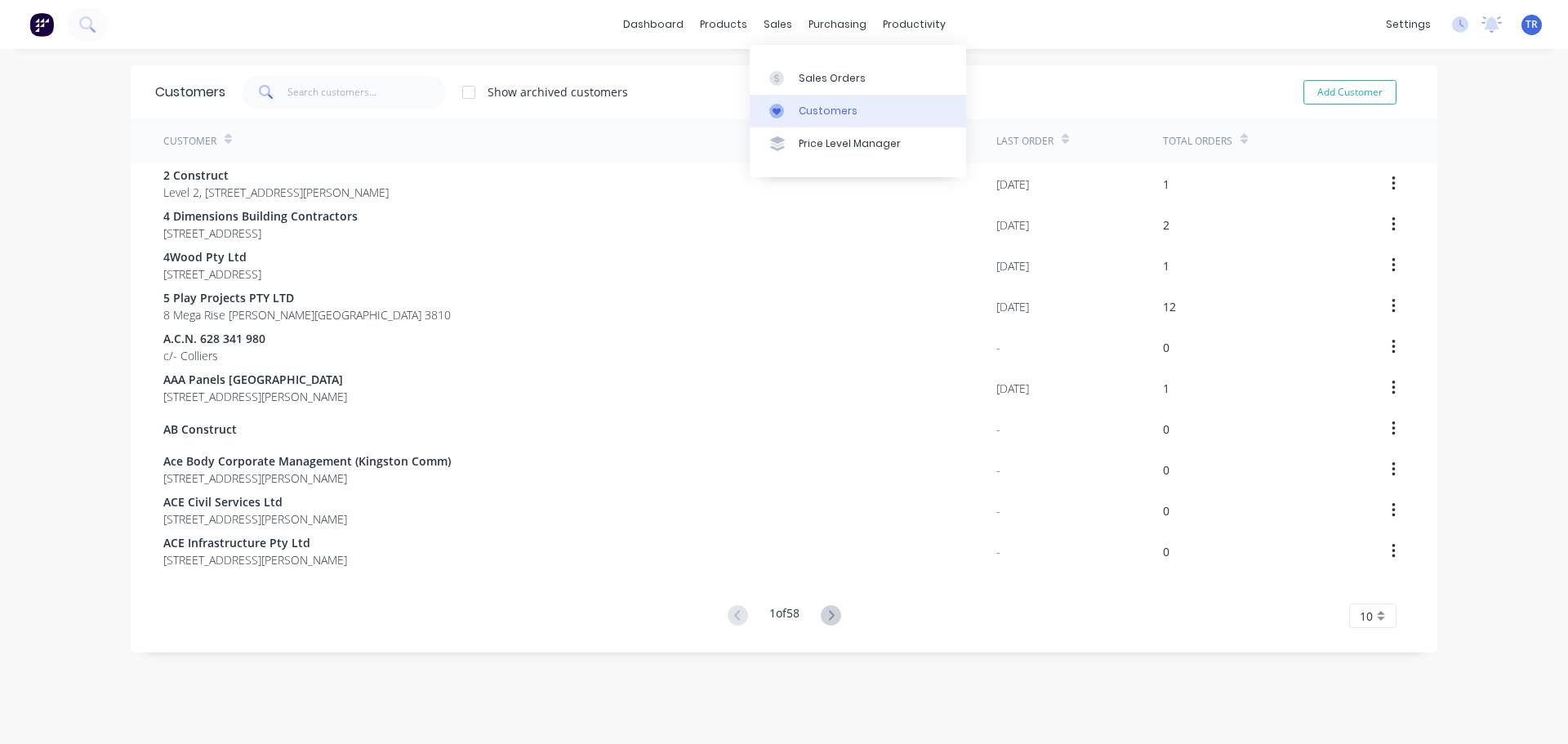
click at [776, 116] on icon at bounding box center [776, 110] width 15 height 15
click at [375, 94] on input "text" at bounding box center [367, 92] width 159 height 33
paste input "LML Insurance Group"
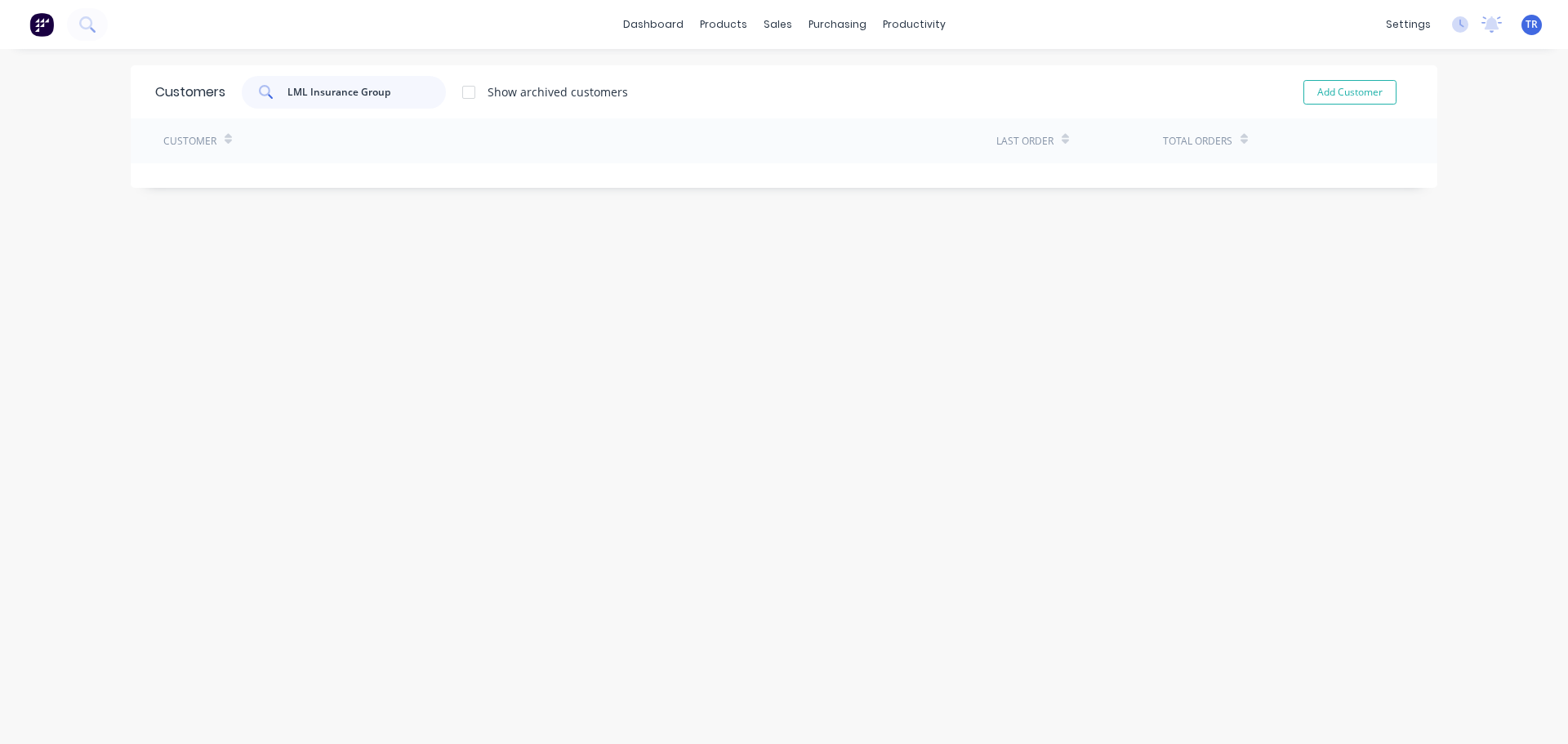
type input "LML Insurance Group"
